Goal: Task Accomplishment & Management: Manage account settings

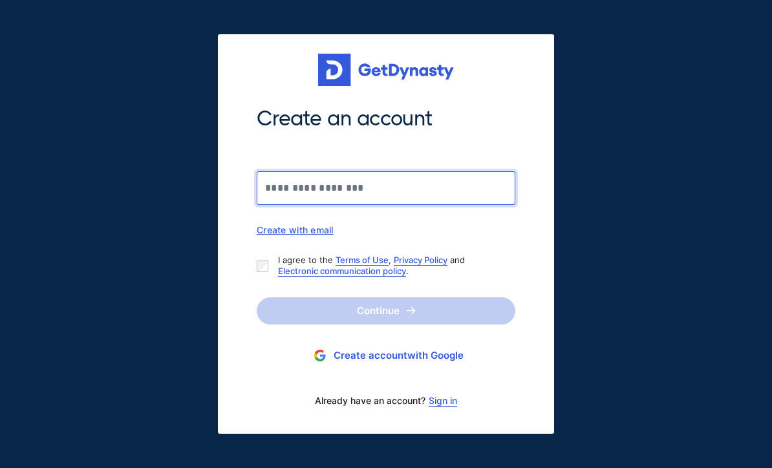
click at [394, 187] on input "Create an account" at bounding box center [386, 188] width 259 height 34
type input "**********"
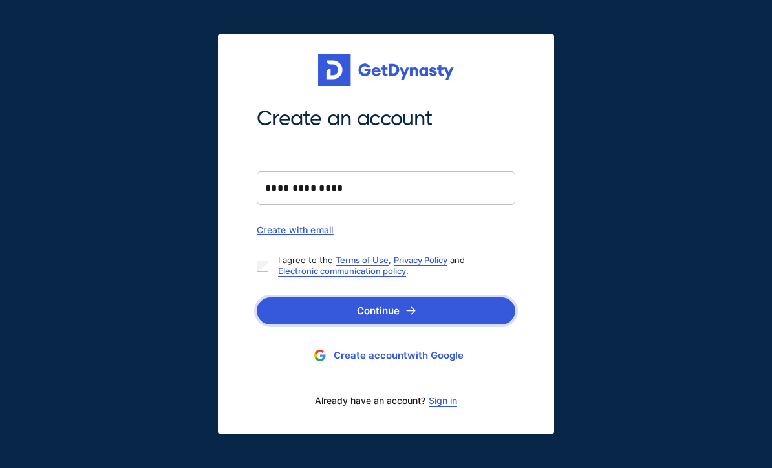
click at [400, 312] on button "Continue" at bounding box center [386, 310] width 259 height 27
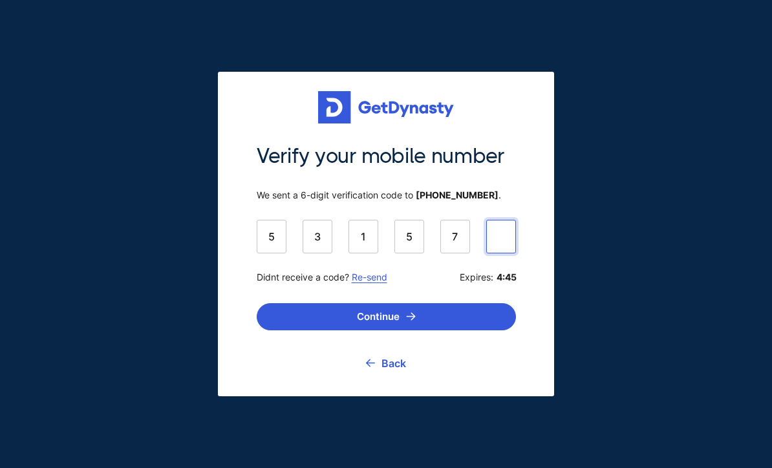
type input "******"
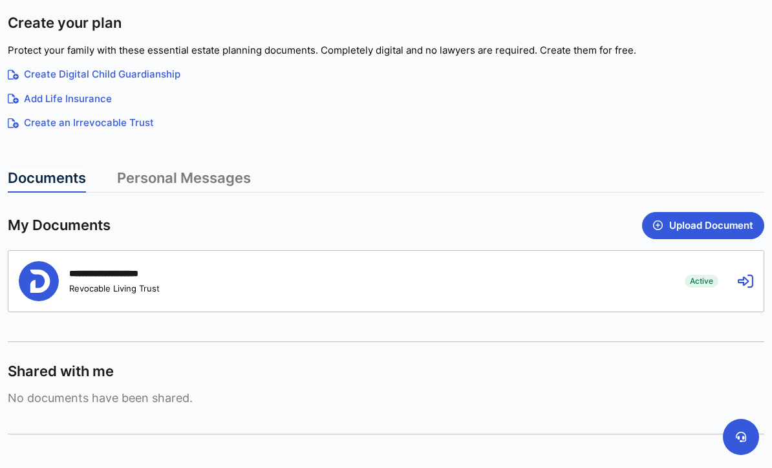
scroll to position [215, 0]
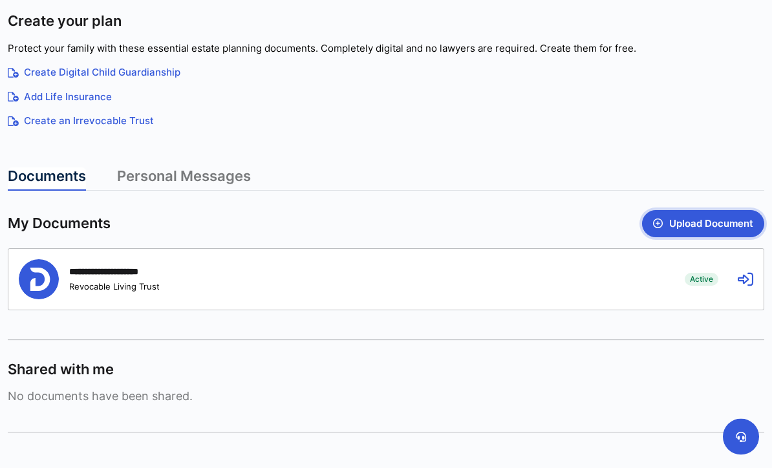
click at [698, 224] on button "Upload Document" at bounding box center [703, 224] width 122 height 27
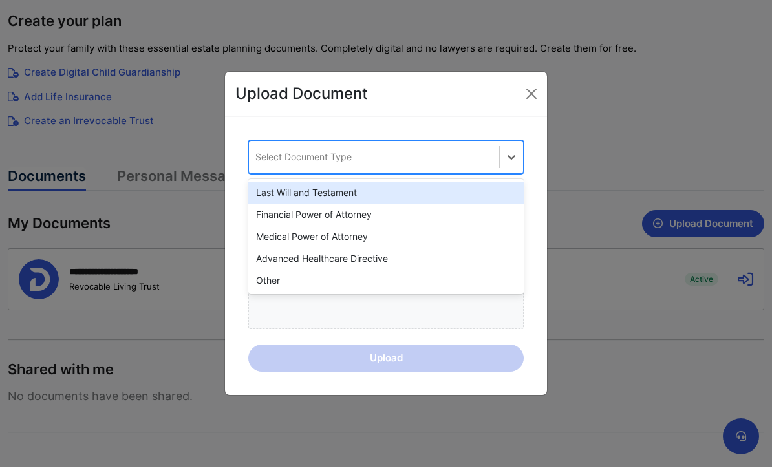
click at [346, 204] on div "Last Will and Testament" at bounding box center [385, 193] width 275 height 22
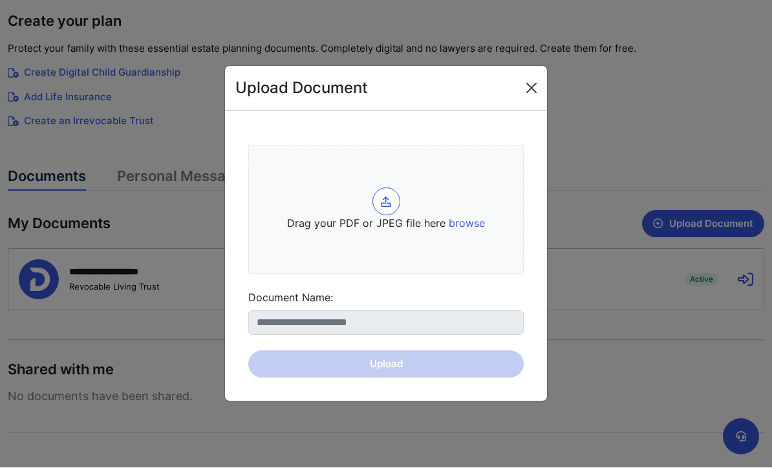
click at [531, 99] on button "Close" at bounding box center [531, 88] width 21 height 21
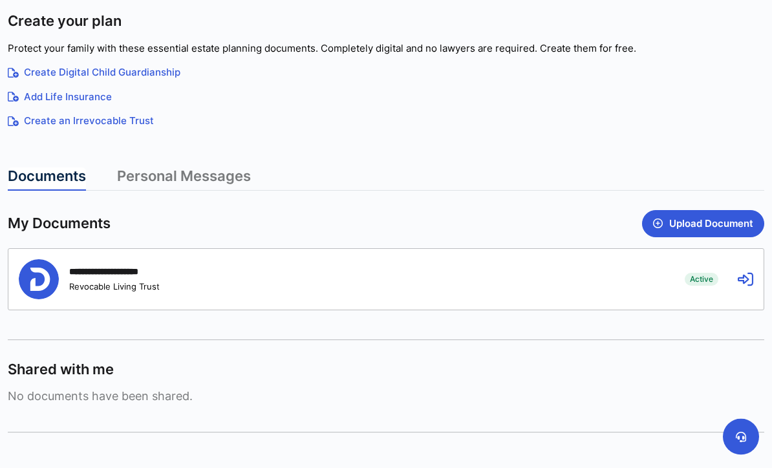
click at [119, 257] on div "**********" at bounding box center [385, 279] width 755 height 61
click at [738, 282] on icon at bounding box center [746, 280] width 16 height 16
click at [747, 277] on icon at bounding box center [746, 280] width 16 height 16
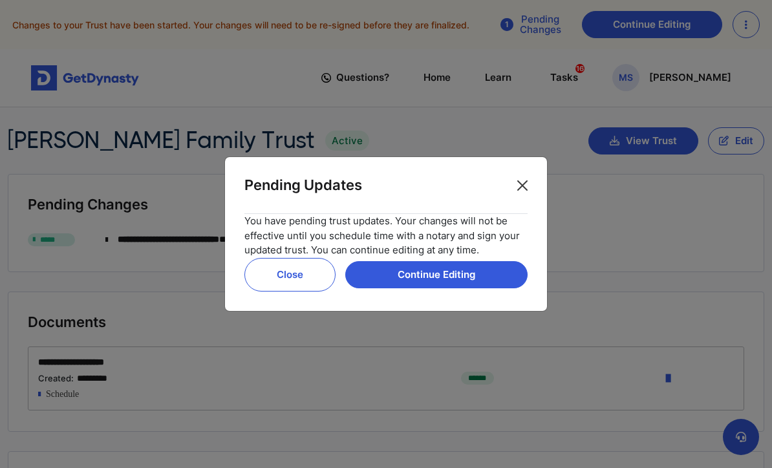
click at [529, 196] on button "Close" at bounding box center [522, 185] width 21 height 21
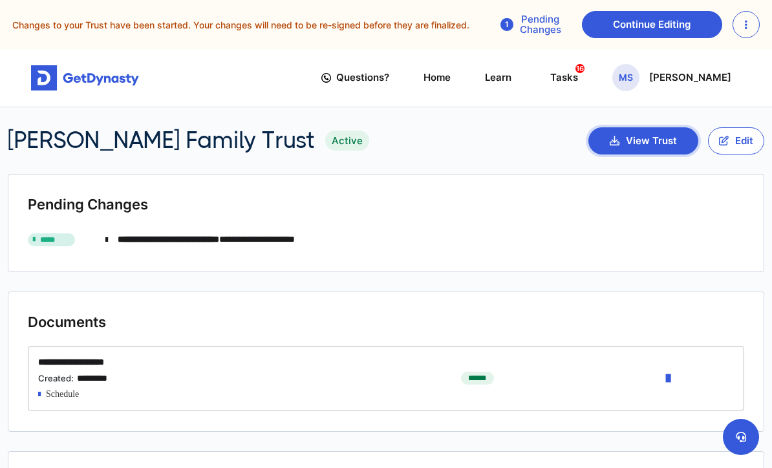
click at [643, 142] on button "View Trust" at bounding box center [643, 140] width 110 height 27
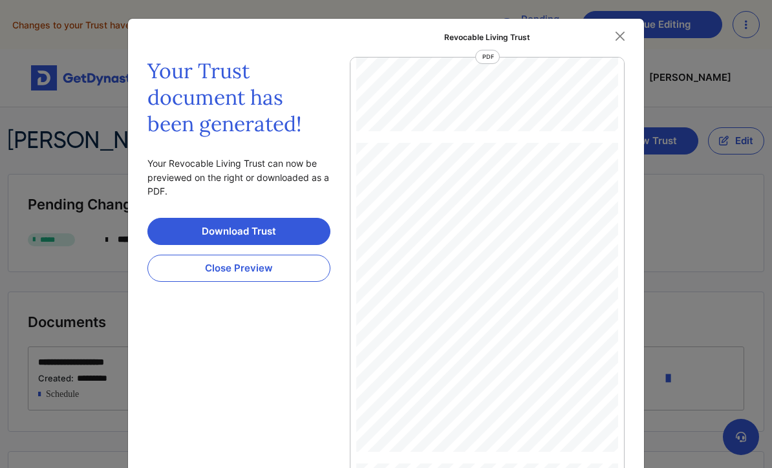
scroll to position [13375, 0]
click at [249, 228] on link "Download Trust" at bounding box center [238, 231] width 183 height 27
click at [613, 41] on button "Close" at bounding box center [619, 36] width 19 height 19
